Goal: Check status: Check status

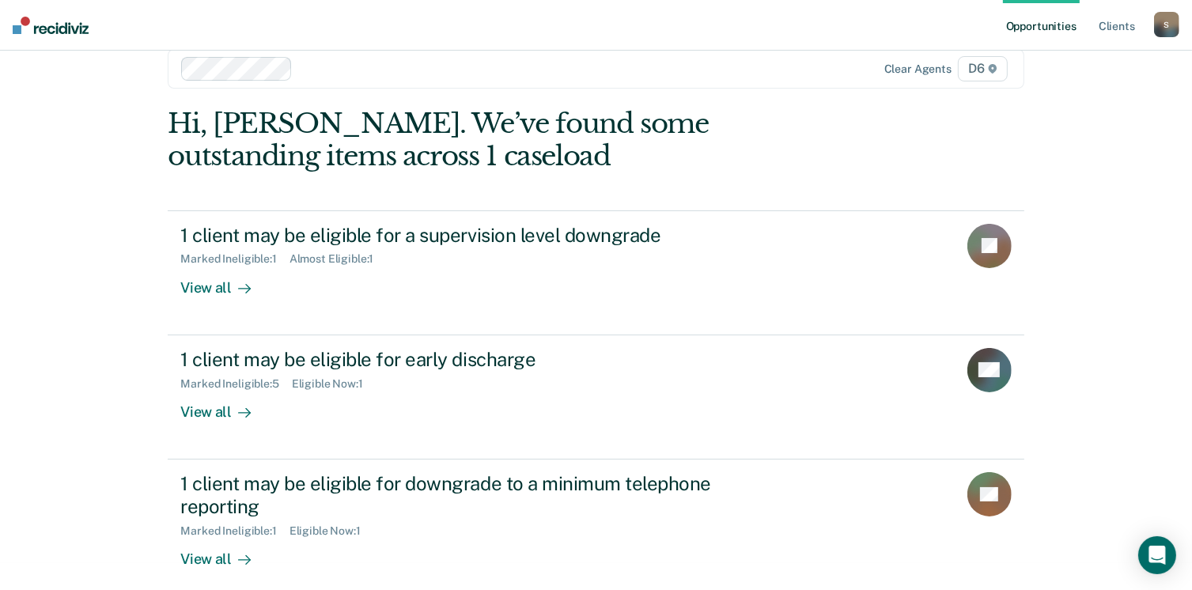
scroll to position [42, 0]
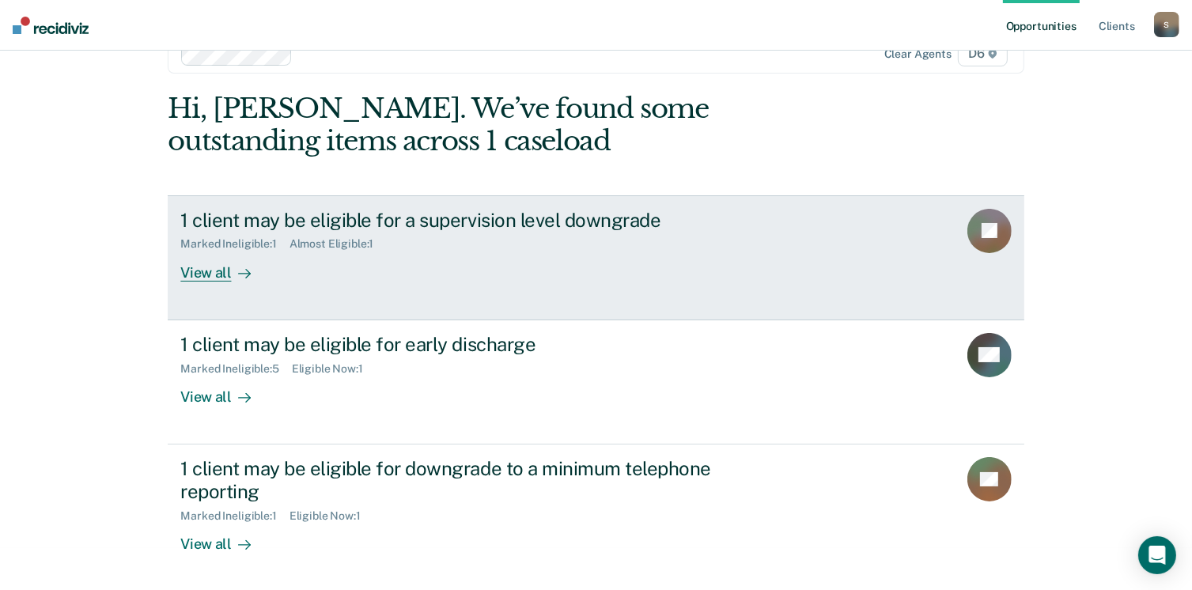
click at [211, 270] on div "View all" at bounding box center [224, 266] width 89 height 31
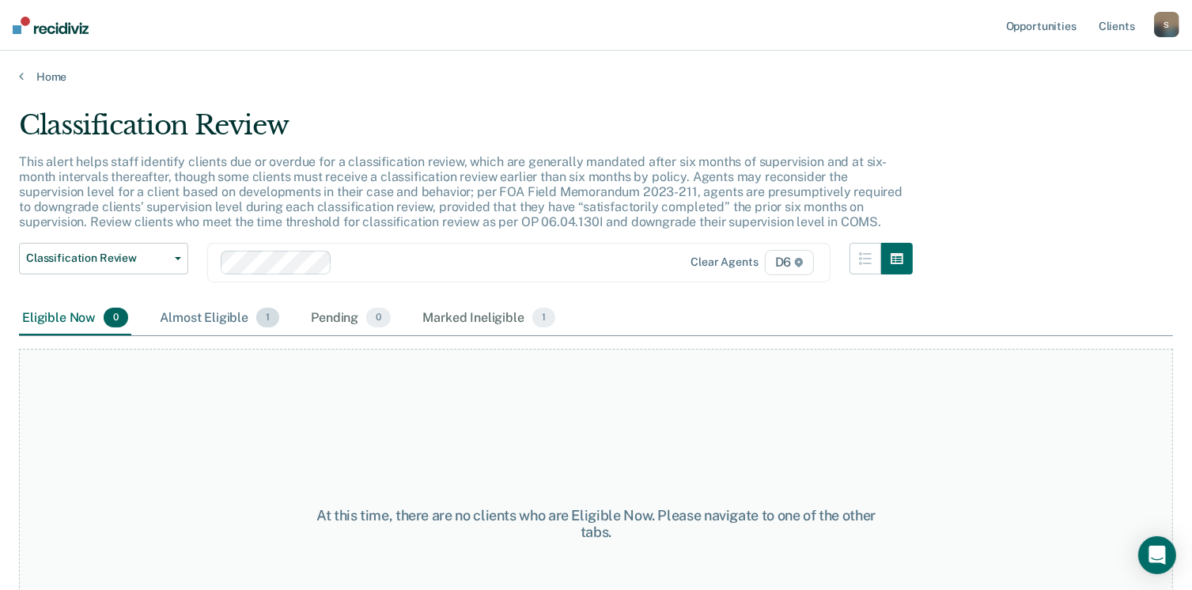
click at [236, 312] on div "Almost Eligible 1" at bounding box center [220, 318] width 126 height 35
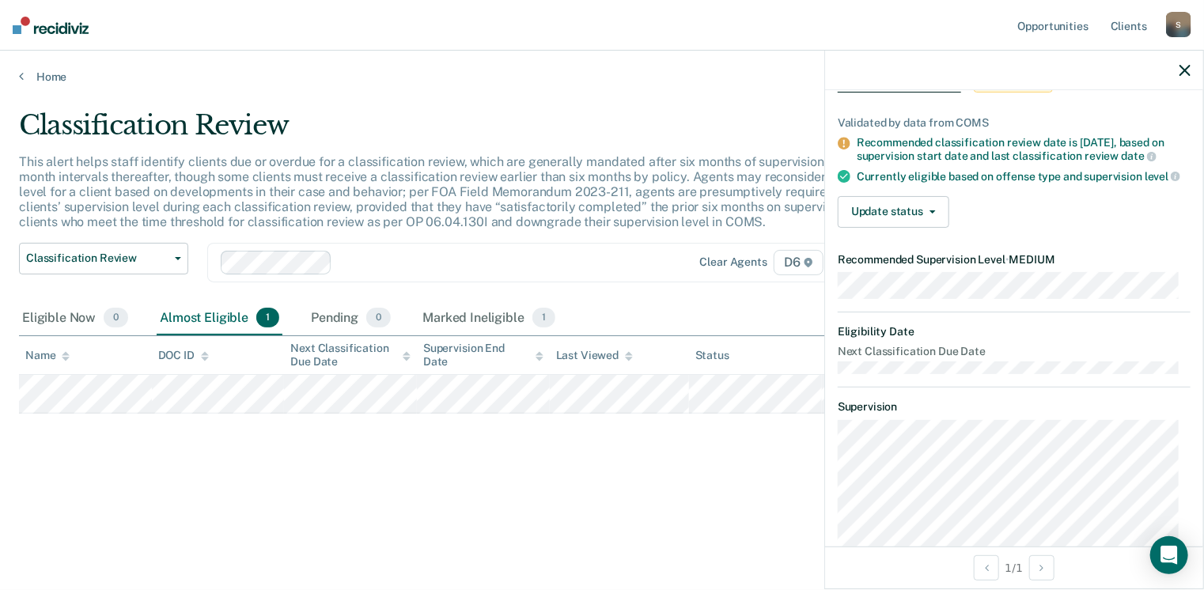
scroll to position [79, 0]
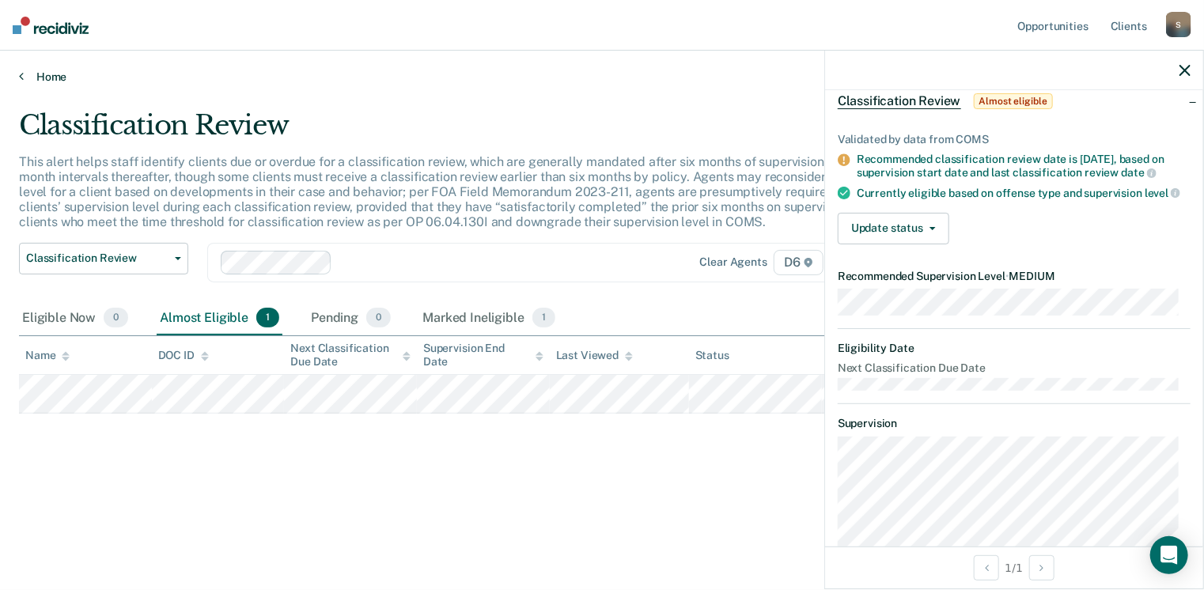
click at [23, 74] on link "Home" at bounding box center [602, 77] width 1166 height 14
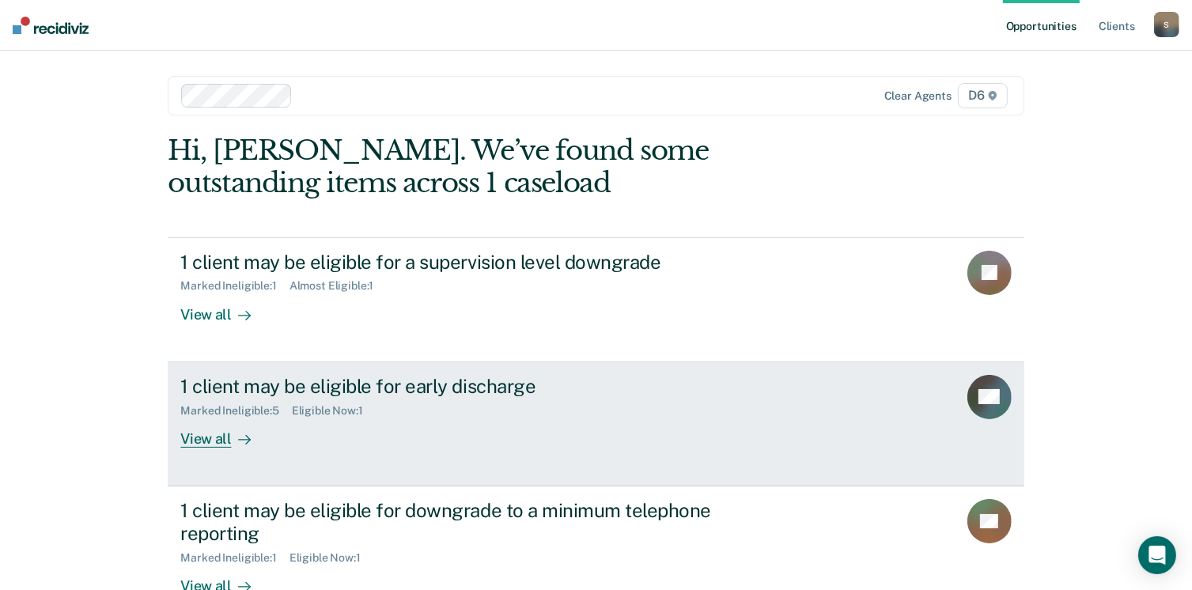
click at [203, 438] on div "View all" at bounding box center [224, 432] width 89 height 31
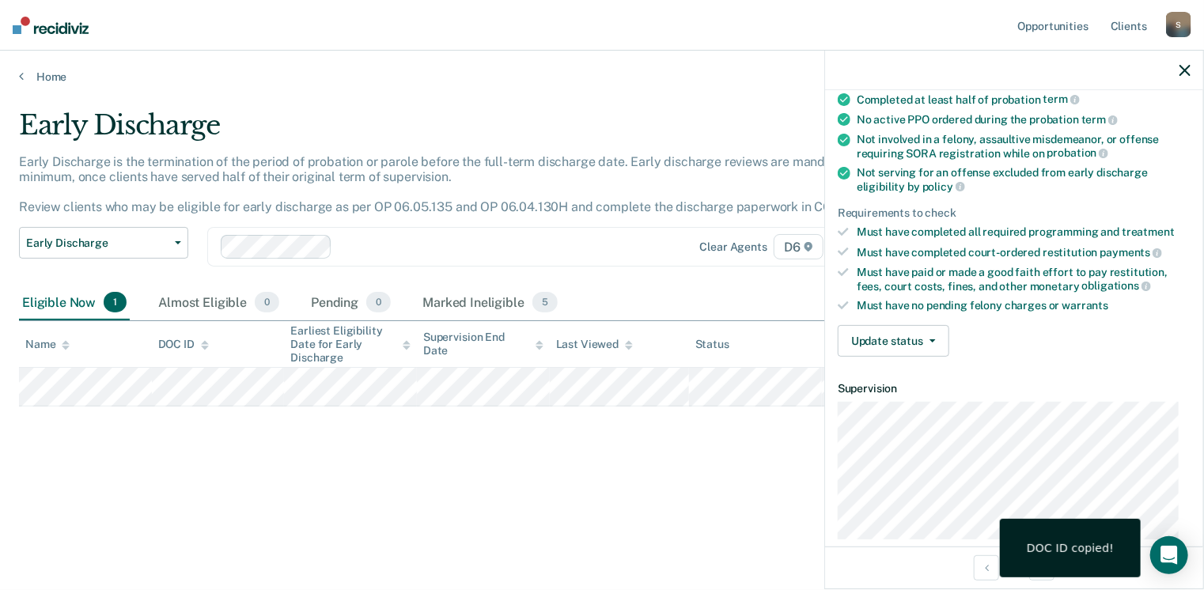
scroll to position [158, 0]
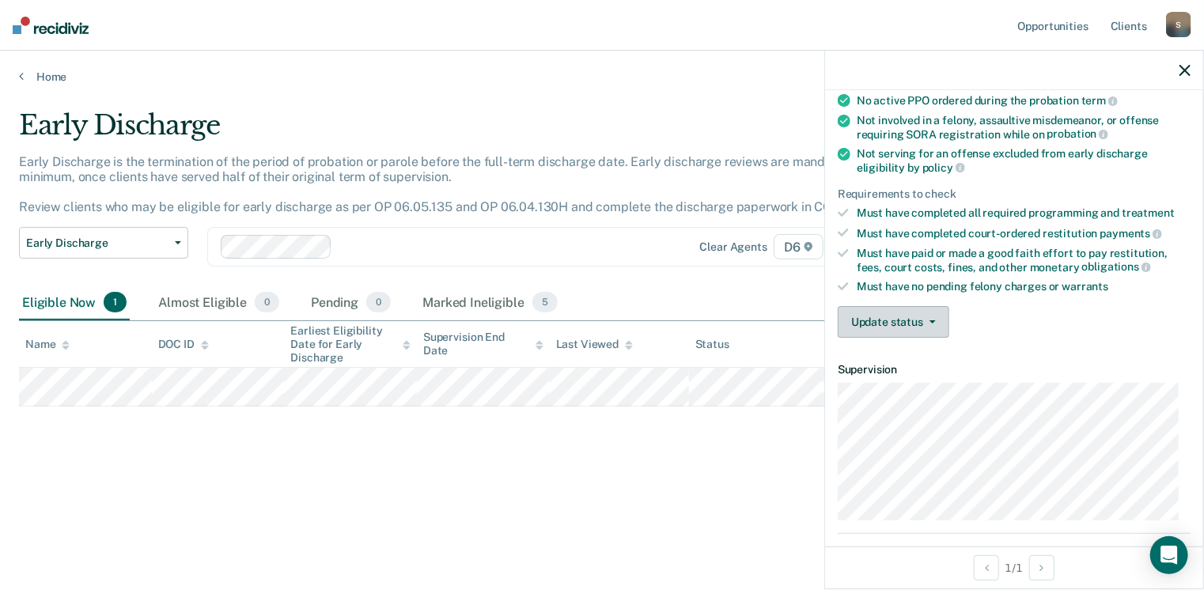
click at [930, 320] on icon "button" at bounding box center [933, 321] width 6 height 3
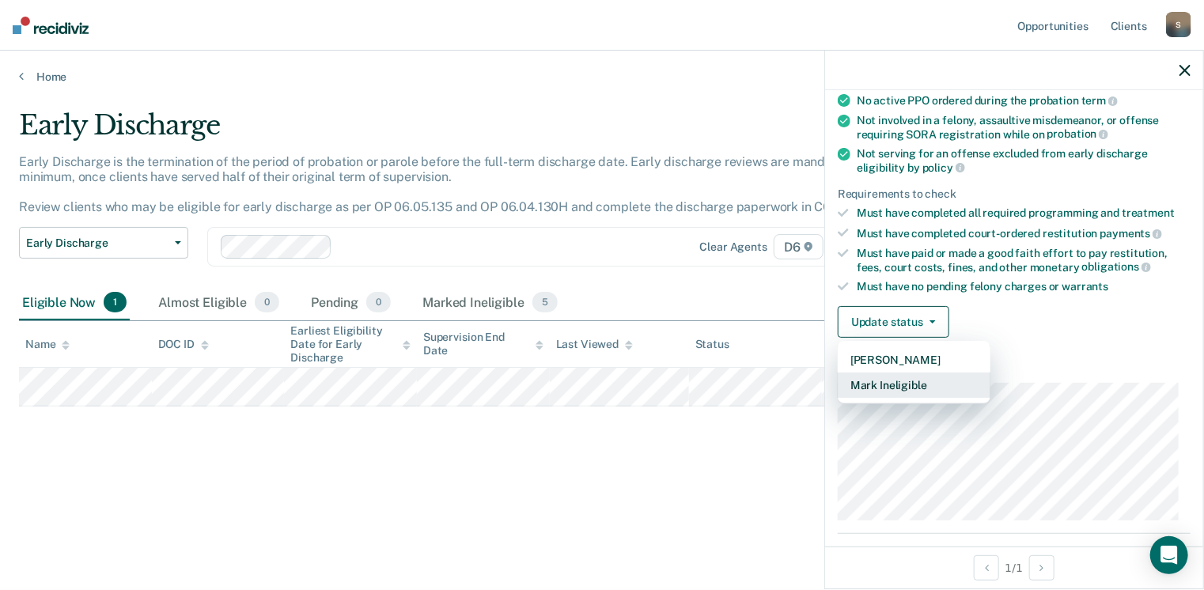
click at [911, 378] on button "Mark Ineligible" at bounding box center [914, 385] width 153 height 25
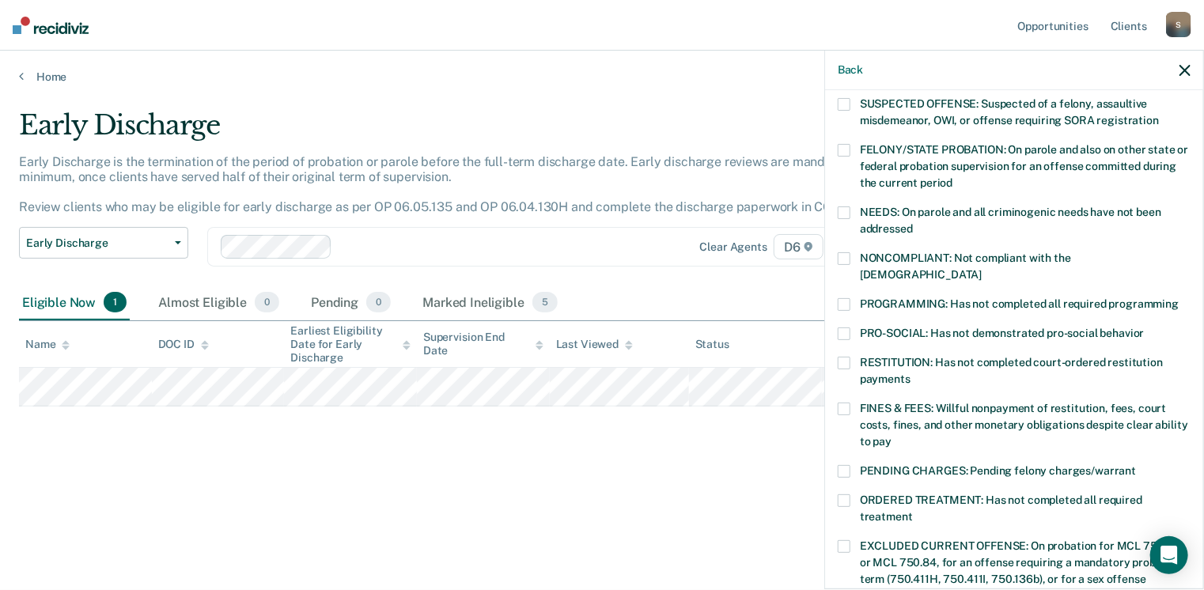
click at [845, 357] on span at bounding box center [844, 363] width 13 height 13
click at [911, 373] on input "RESTITUTION: Has not completed court-ordered restitution payments" at bounding box center [911, 373] width 0 height 0
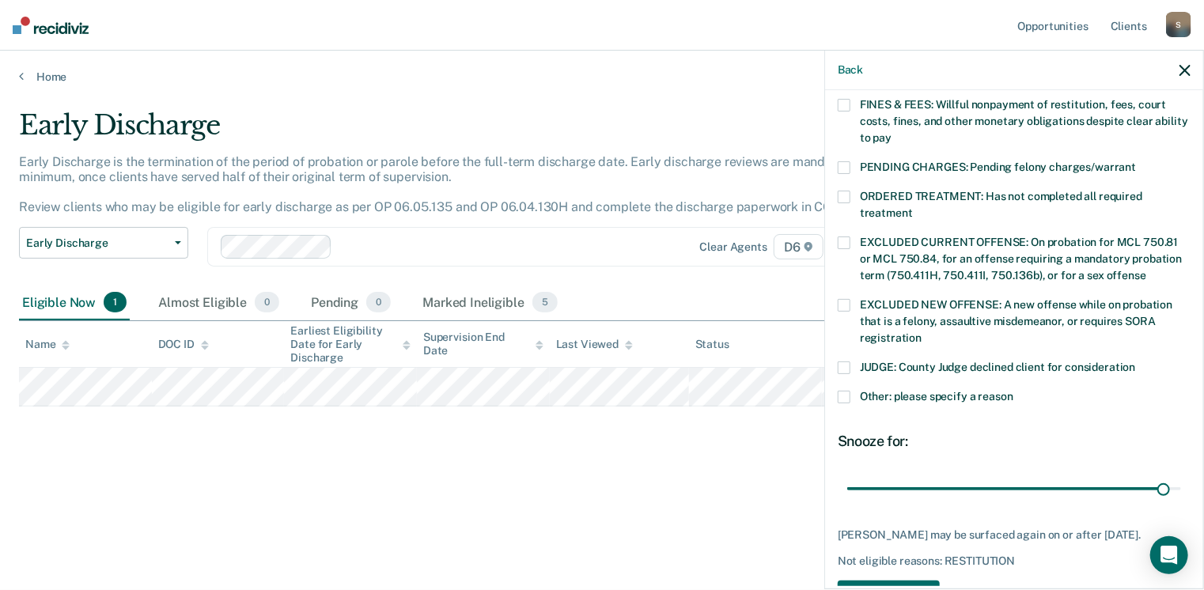
scroll to position [498, 0]
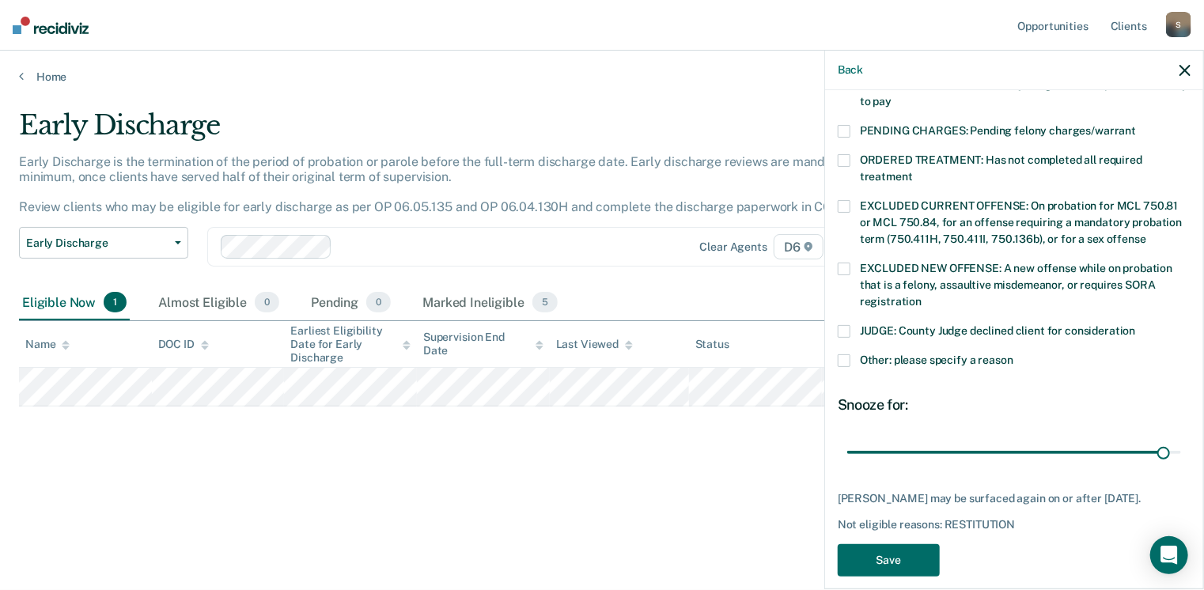
click at [846, 354] on span at bounding box center [844, 360] width 13 height 13
click at [1013, 354] on input "Other: please specify a reason" at bounding box center [1013, 354] width 0 height 0
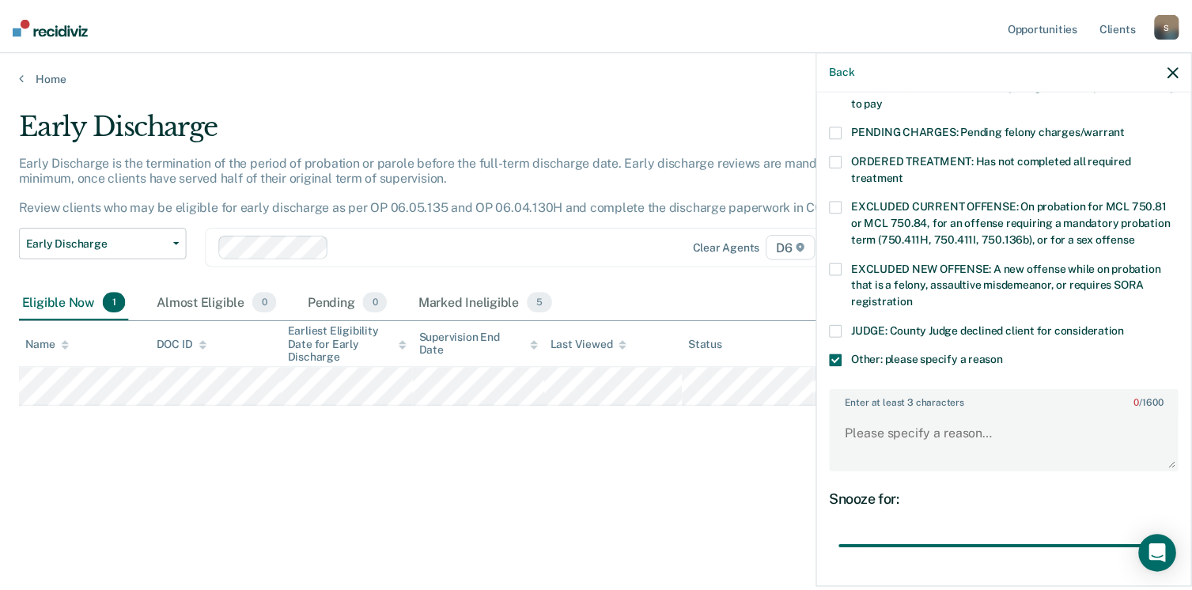
scroll to position [578, 0]
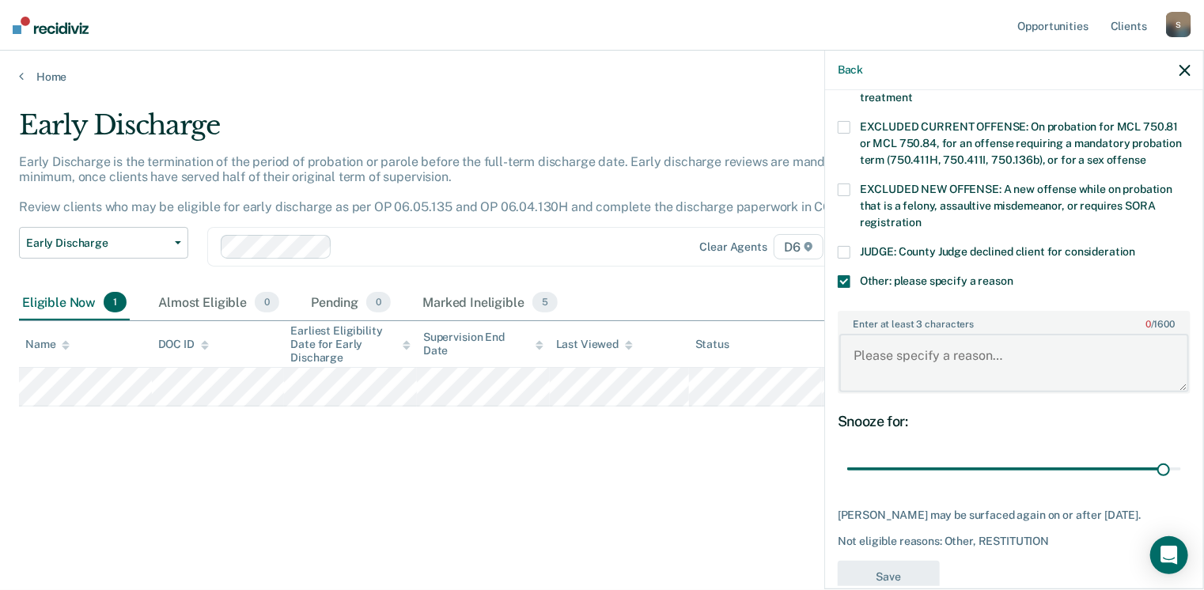
click at [904, 339] on textarea "Enter at least 3 characters 0 / 1600" at bounding box center [1014, 363] width 350 height 59
type textarea "Saginaw Co. plans to extend probationary period."
click at [883, 561] on button "Save" at bounding box center [889, 577] width 102 height 32
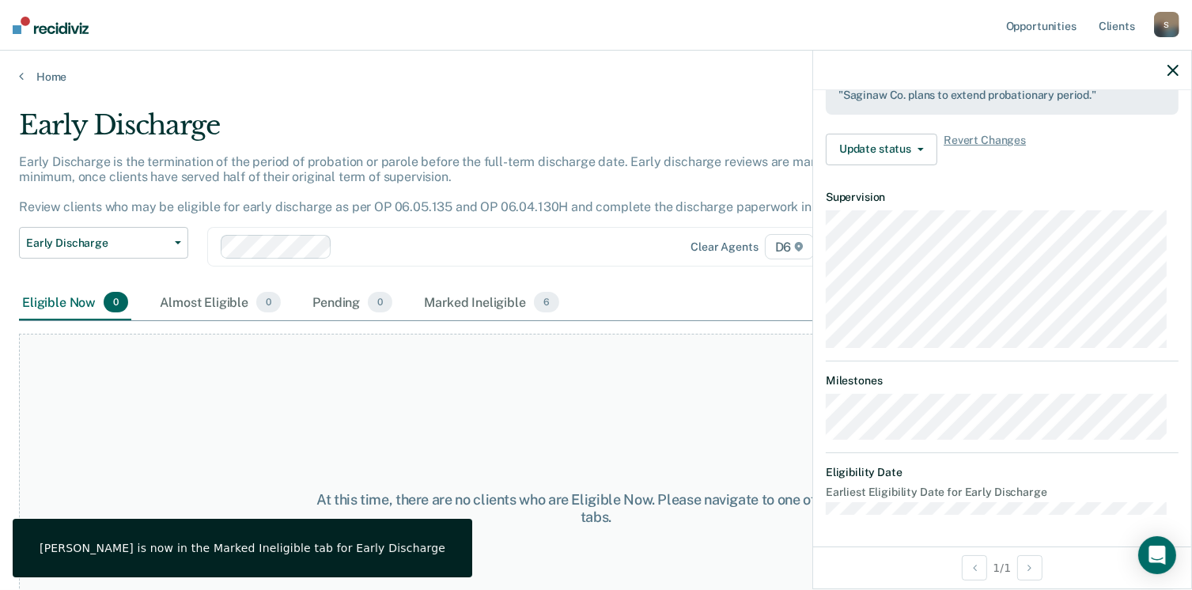
scroll to position [468, 0]
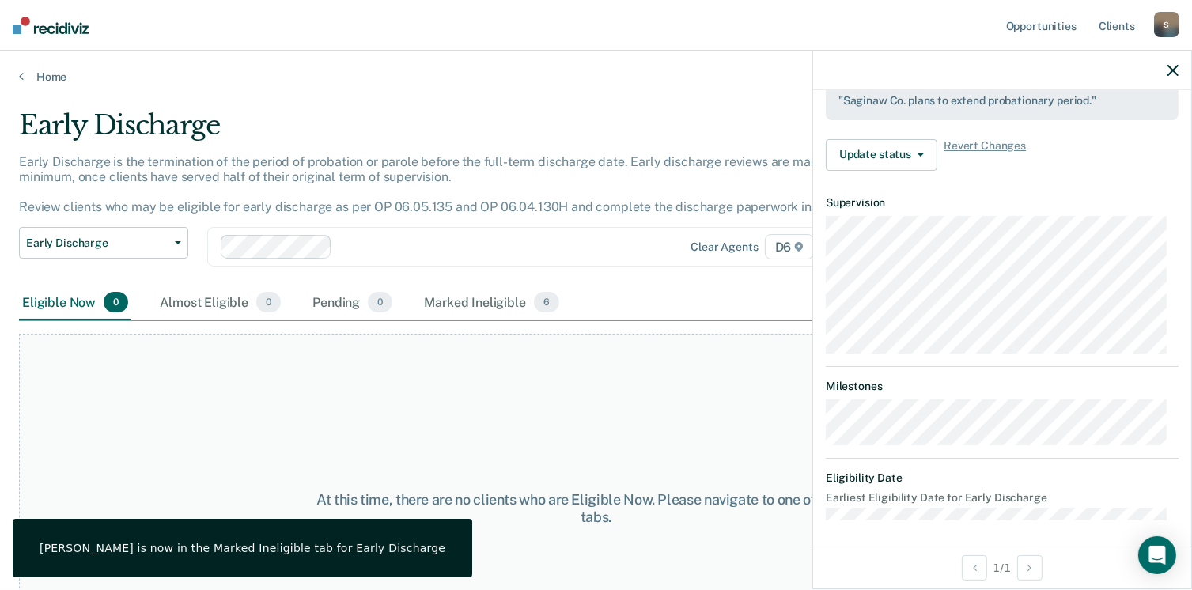
click at [1175, 67] on icon "button" at bounding box center [1173, 70] width 11 height 11
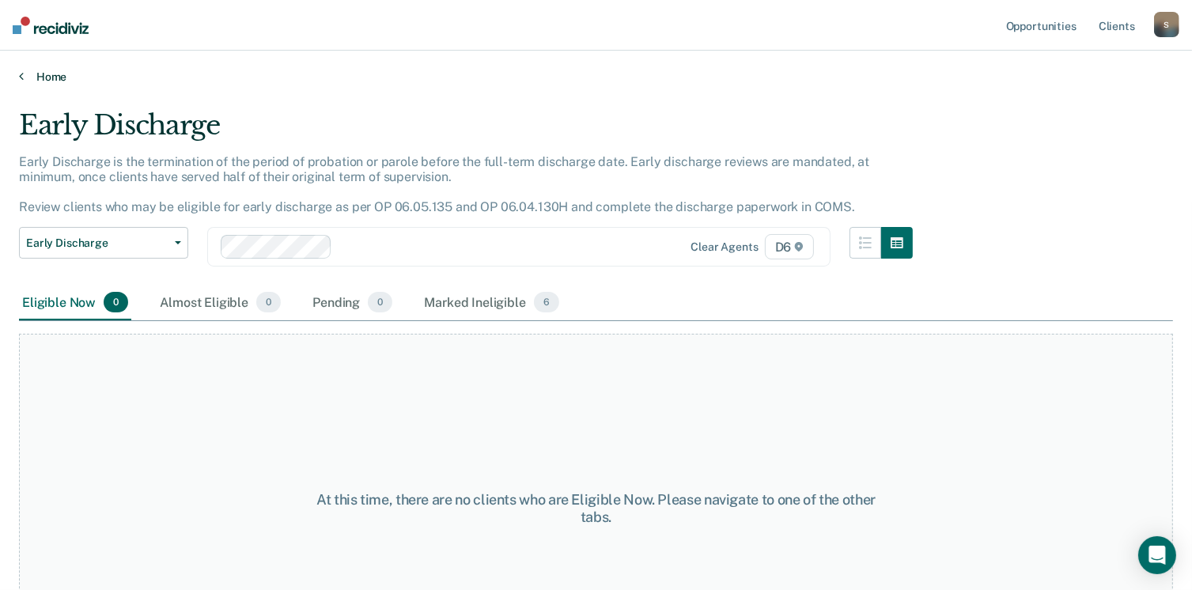
click at [55, 74] on link "Home" at bounding box center [596, 77] width 1154 height 14
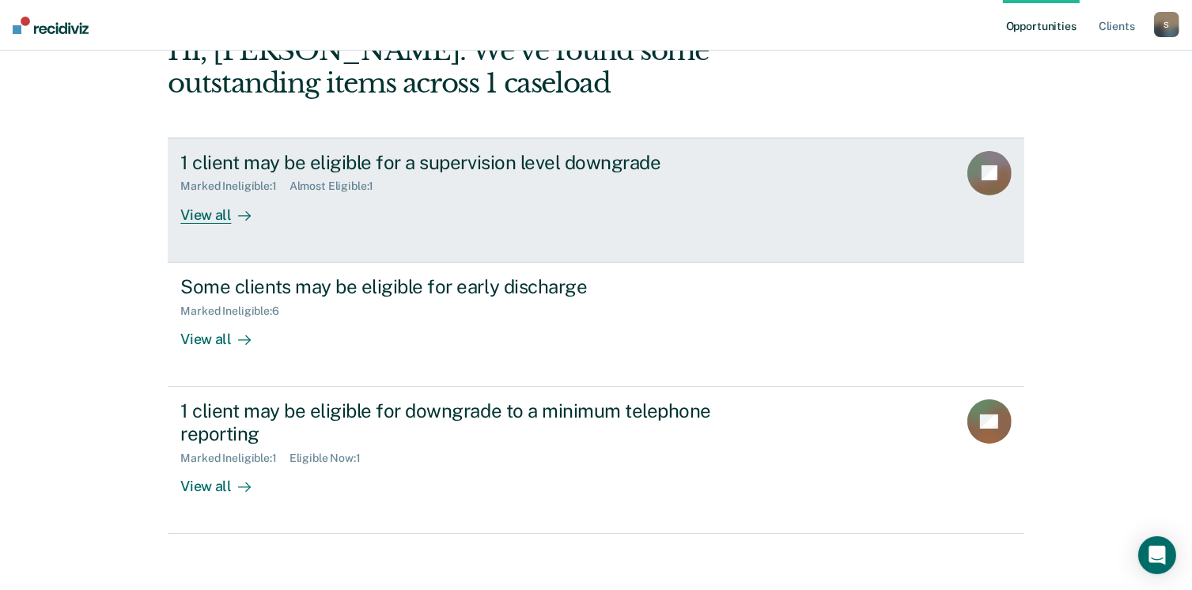
scroll to position [105, 0]
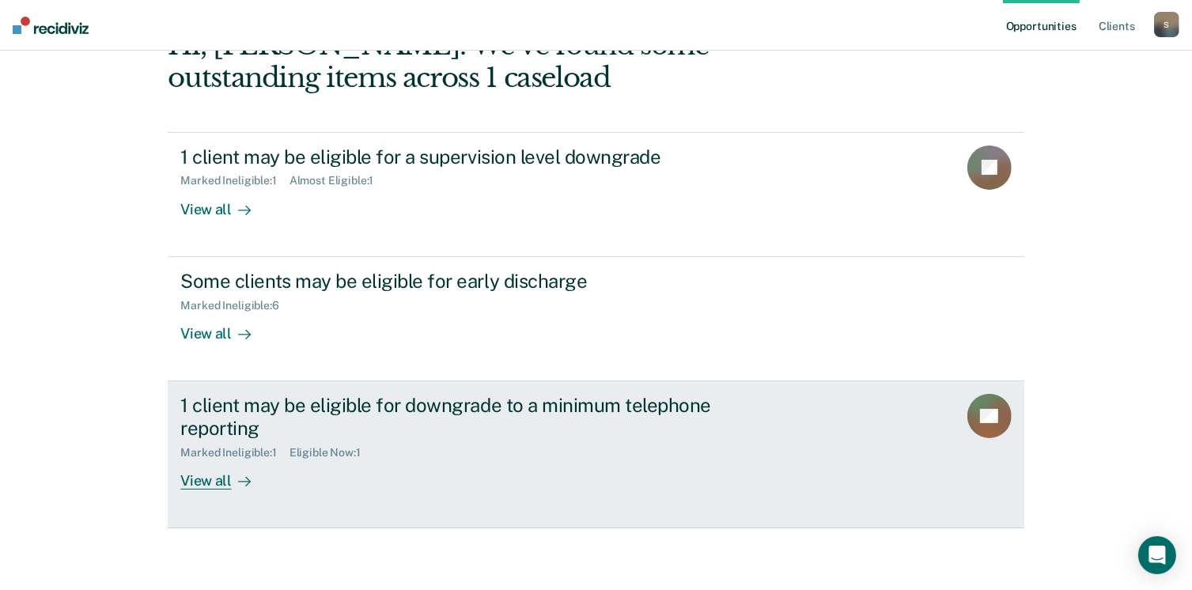
click at [218, 482] on div "View all" at bounding box center [224, 474] width 89 height 31
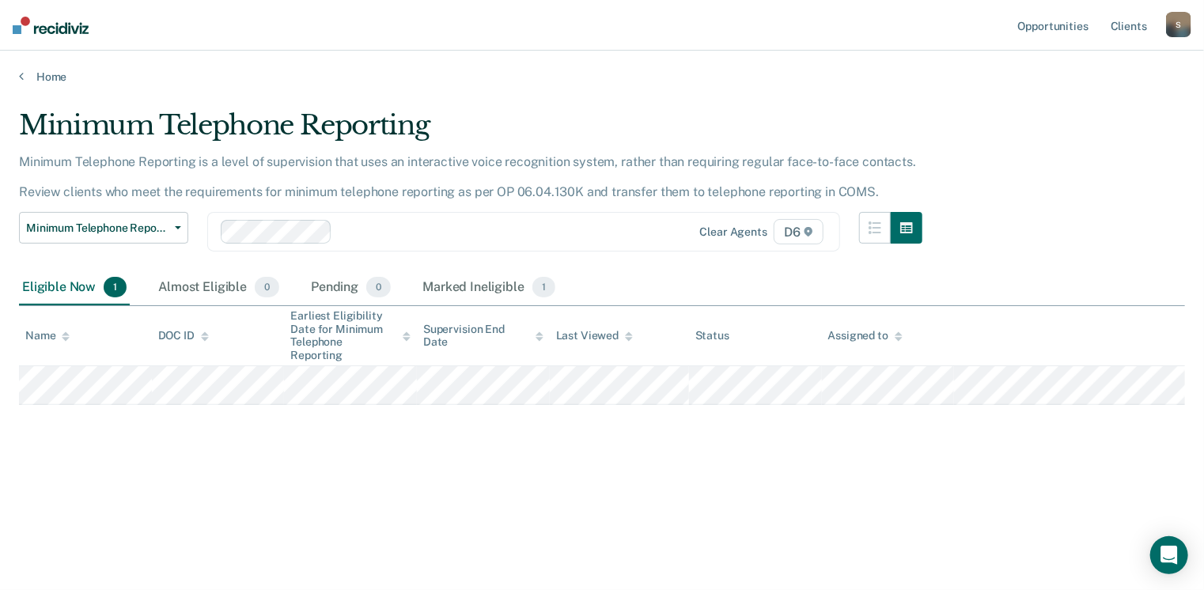
click at [1184, 23] on div "S" at bounding box center [1178, 24] width 25 height 25
click at [1074, 105] on link "Log Out" at bounding box center [1114, 103] width 127 height 13
